Goal: Task Accomplishment & Management: Complete application form

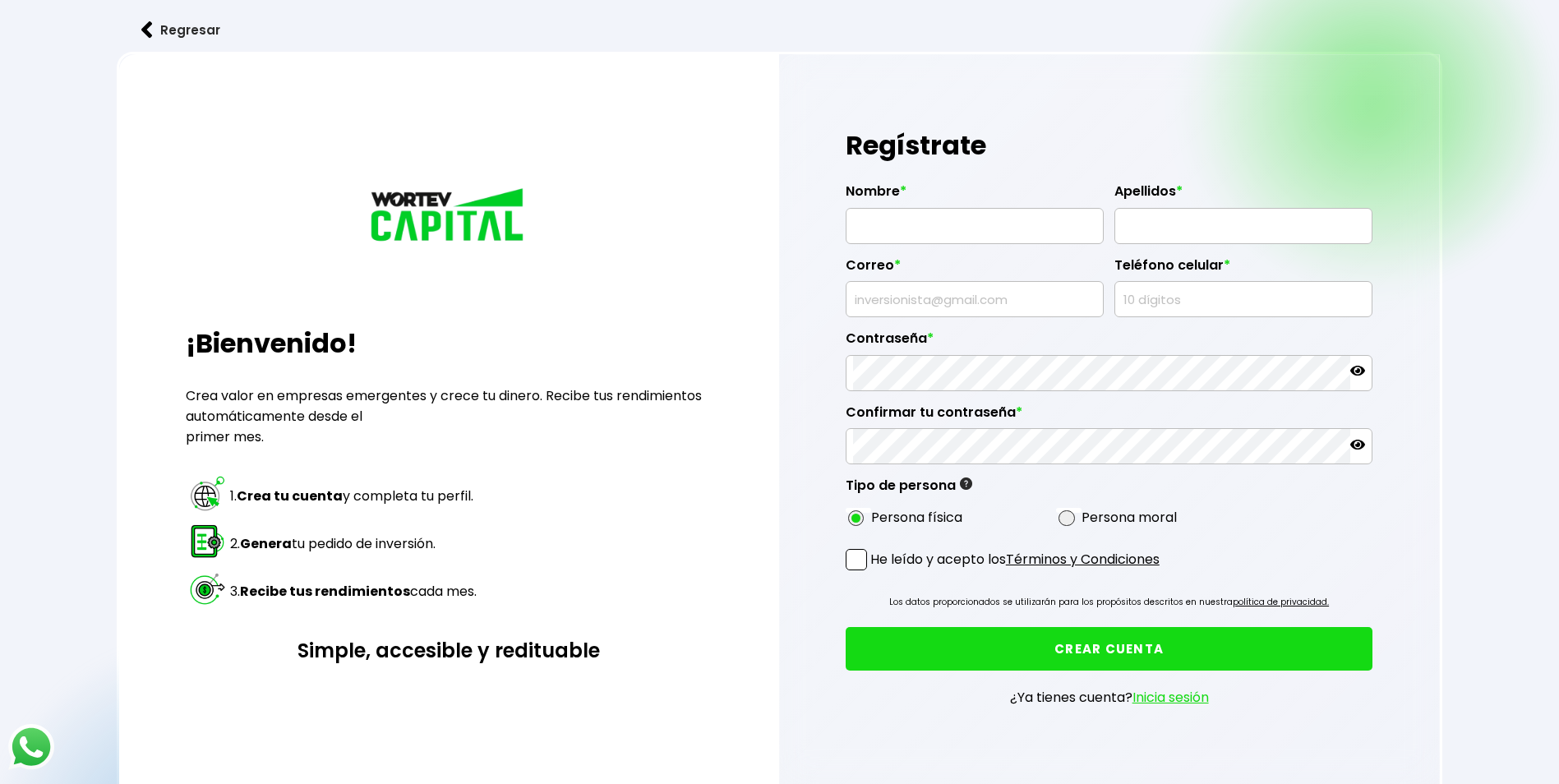
click at [969, 234] on input "text" at bounding box center [975, 226] width 243 height 34
type input "[DEMOGRAPHIC_DATA]"
type input "[PERSON_NAME]"
click at [976, 290] on input "text" at bounding box center [975, 299] width 243 height 34
type input "[EMAIL_ADDRESS][DOMAIN_NAME]"
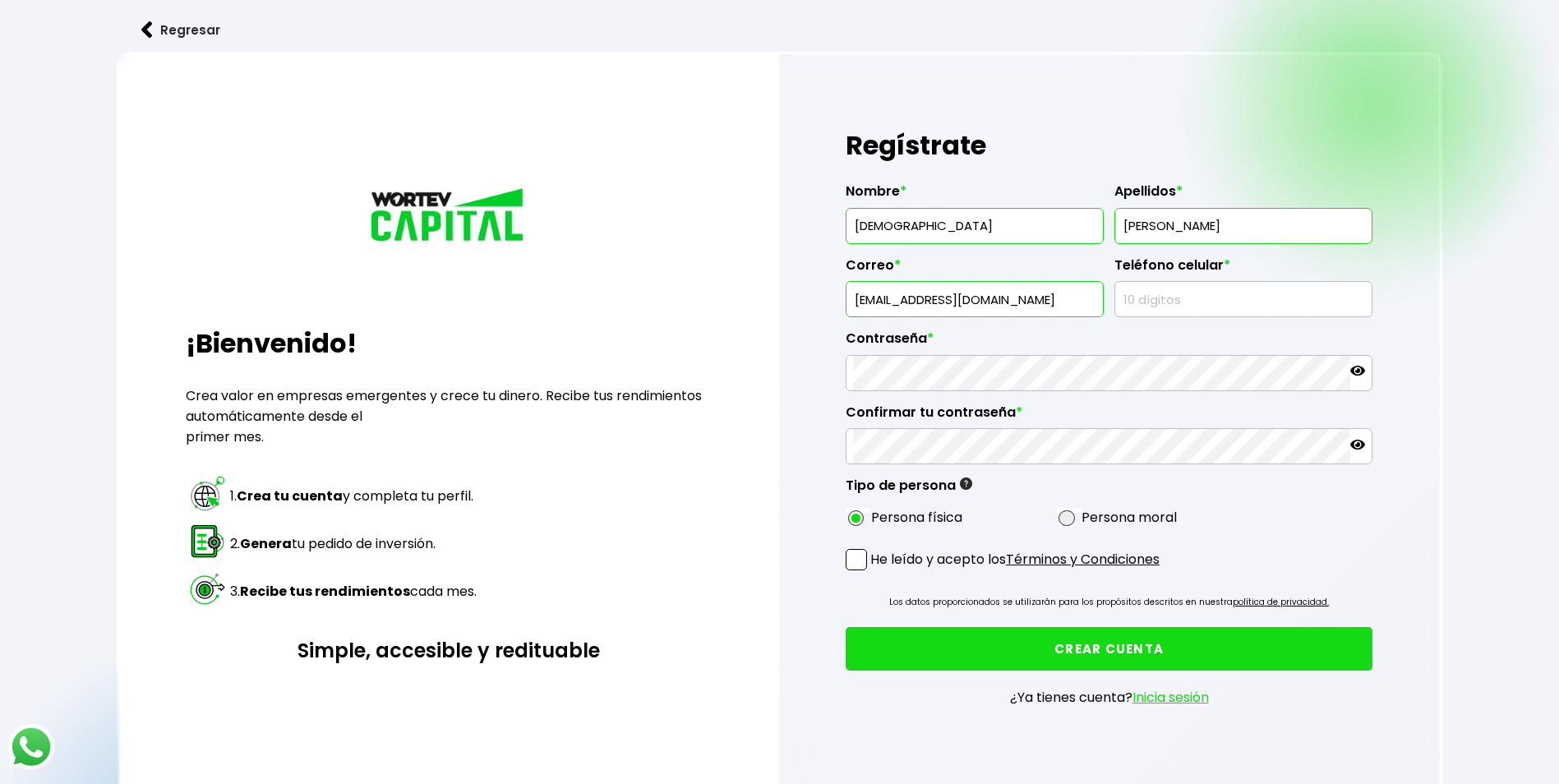
click at [1165, 288] on input "text" at bounding box center [1244, 299] width 243 height 34
type input "6341085453"
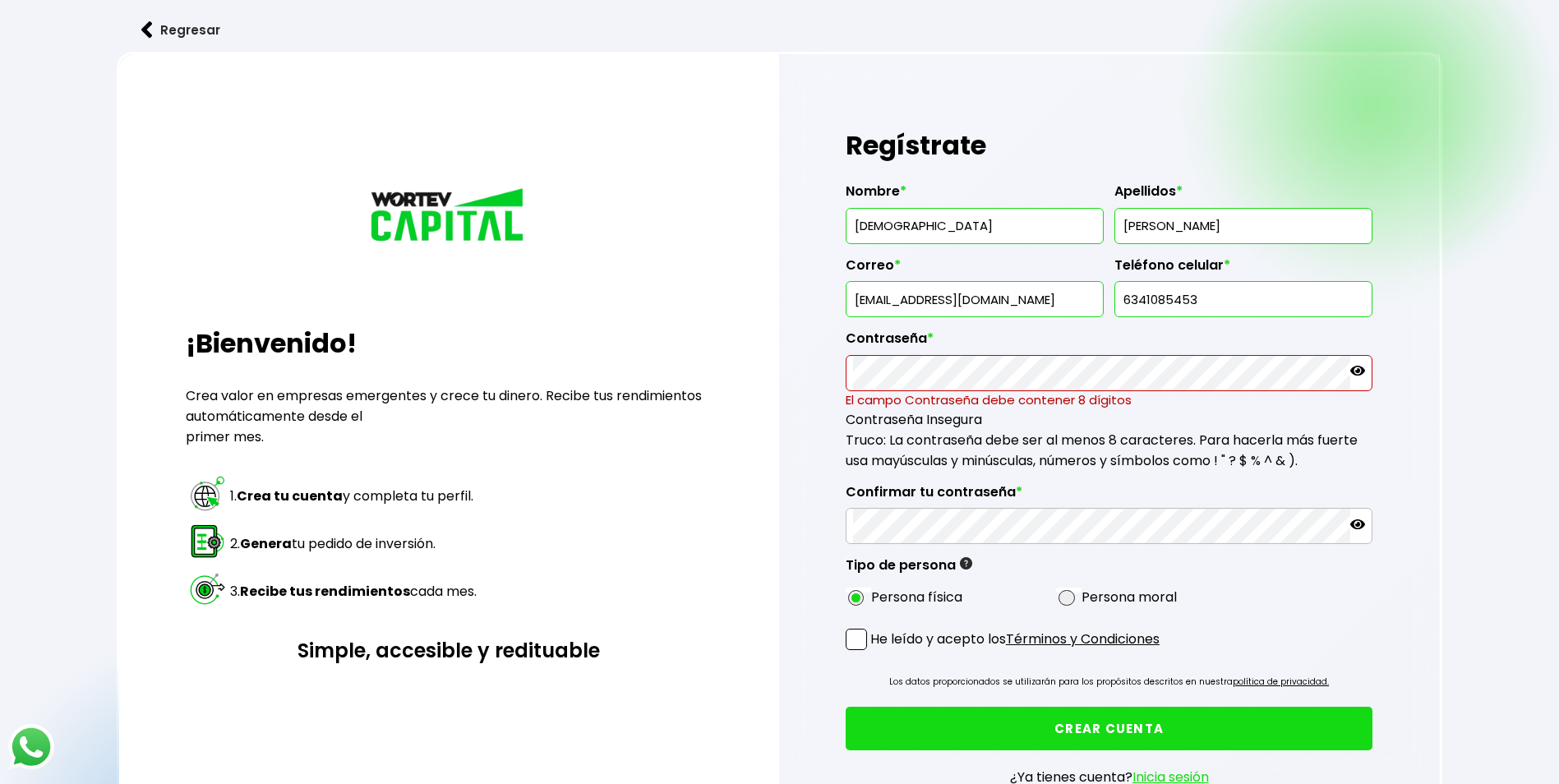
drag, startPoint x: 1251, startPoint y: 298, endPoint x: 866, endPoint y: 313, distance: 385.3
click at [866, 313] on div "Nombre * [PERSON_NAME] * [PERSON_NAME] * [EMAIL_ADDRESS][DOMAIN_NAME] Teléfono …" at bounding box center [1109, 391] width 528 height 442
drag, startPoint x: 1208, startPoint y: 297, endPoint x: 1110, endPoint y: 303, distance: 98.2
click at [1113, 302] on div "Nombre * [PERSON_NAME] * [PERSON_NAME] * [EMAIL_ADDRESS][DOMAIN_NAME] Teléfono …" at bounding box center [1109, 391] width 528 height 442
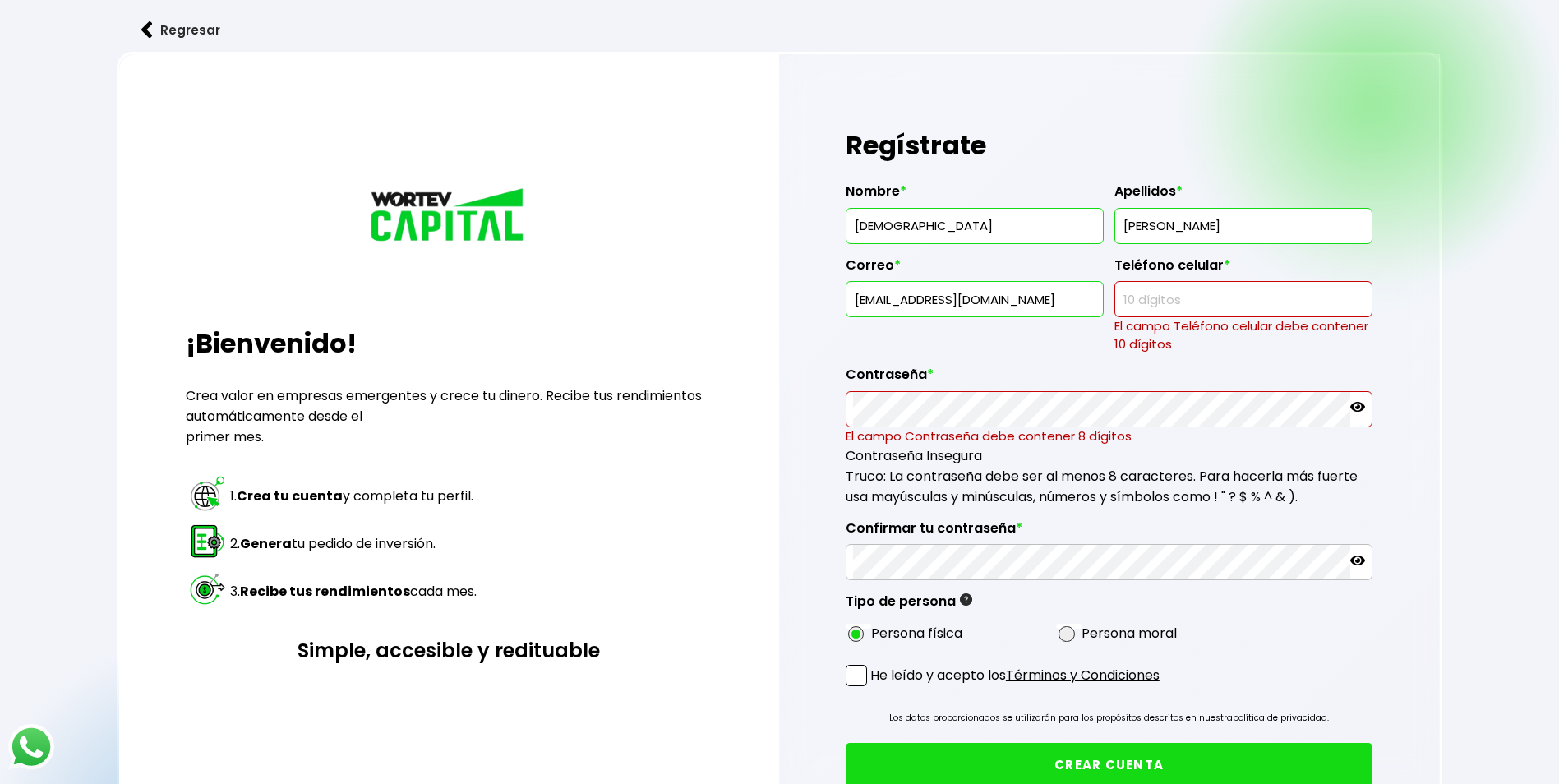
drag, startPoint x: 993, startPoint y: 298, endPoint x: 829, endPoint y: 318, distance: 165.2
click at [853, 308] on input "[EMAIL_ADDRESS][DOMAIN_NAME]" at bounding box center [975, 299] width 243 height 34
drag, startPoint x: 913, startPoint y: 229, endPoint x: 881, endPoint y: 256, distance: 41.9
click at [829, 244] on div "Regístrate Nombre * [PERSON_NAME] * [PERSON_NAME] Correo * El correo electrónic…" at bounding box center [1109, 485] width 661 height 862
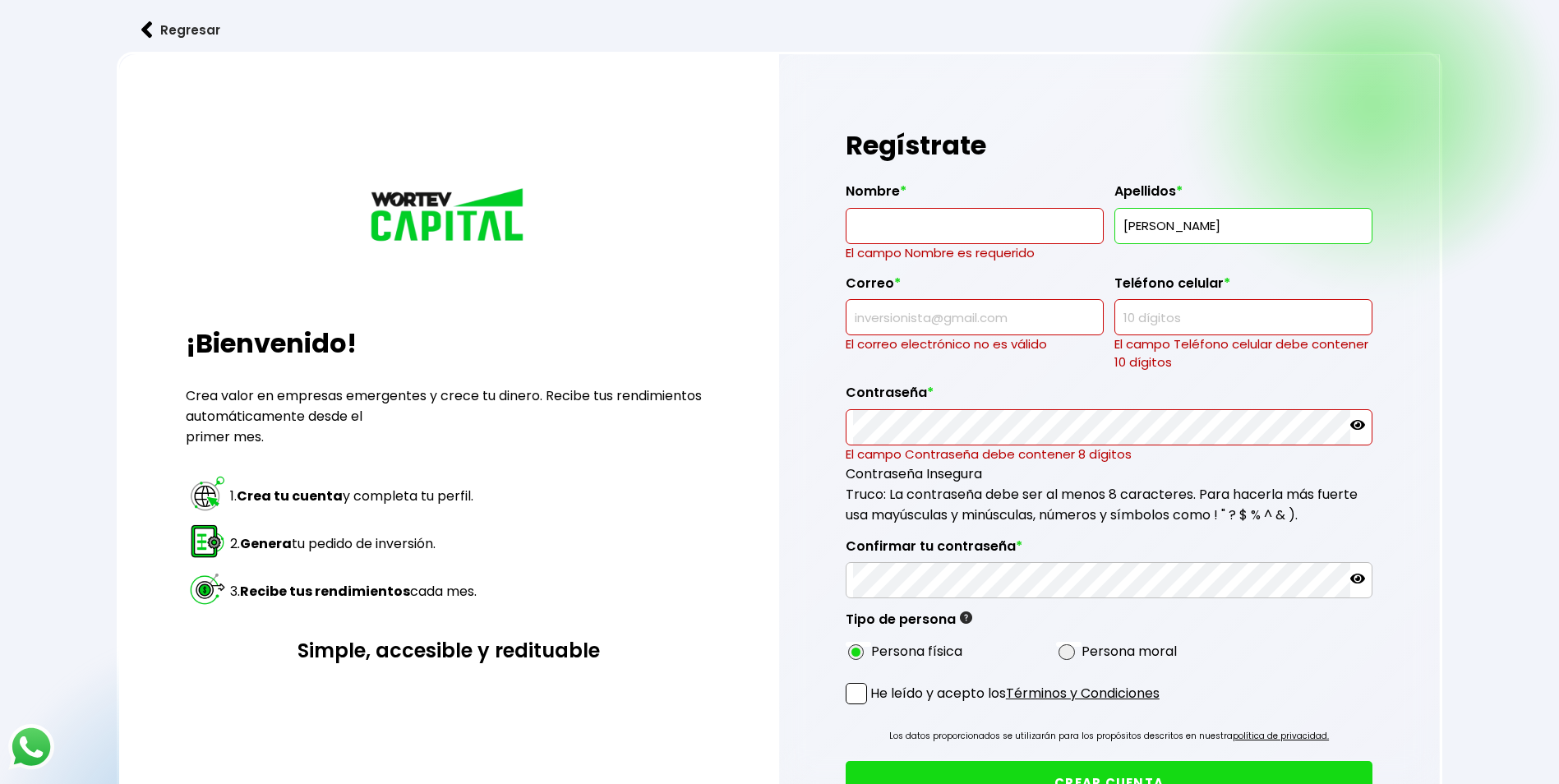
drag, startPoint x: 1126, startPoint y: 227, endPoint x: 1070, endPoint y: 249, distance: 60.2
click at [1083, 240] on div "Nombre * El campo Nombre es requerido Apellidos * [PERSON_NAME] Correo * El cor…" at bounding box center [1109, 418] width 528 height 497
click at [818, 461] on div "Regístrate Nombre * El campo Nombre es requerido Apellidos * El campo Apellidos…" at bounding box center [1109, 494] width 661 height 880
